Goal: Transaction & Acquisition: Book appointment/travel/reservation

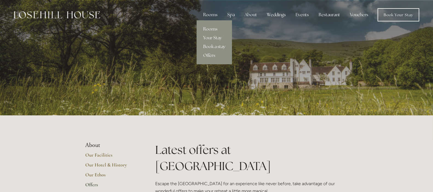
click at [211, 29] on link "Rooms" at bounding box center [214, 29] width 35 height 9
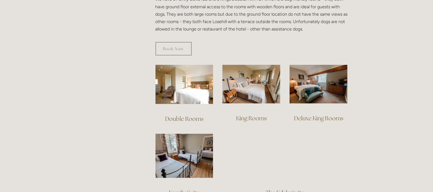
scroll to position [343, 0]
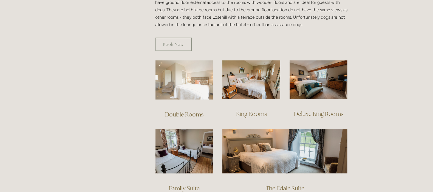
click at [186, 73] on img at bounding box center [185, 79] width 58 height 39
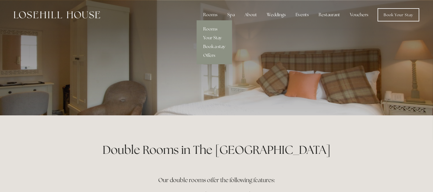
click at [214, 46] on link "Book a stay" at bounding box center [214, 46] width 35 height 9
